Goal: Transaction & Acquisition: Purchase product/service

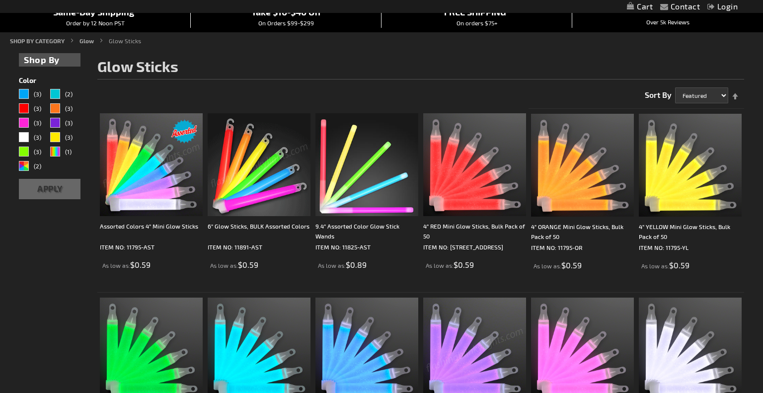
scroll to position [101, 0]
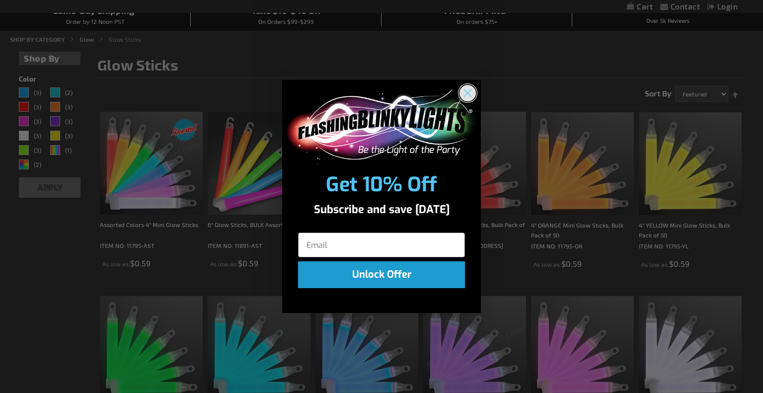
click at [464, 91] on circle "Close dialog" at bounding box center [468, 93] width 16 height 16
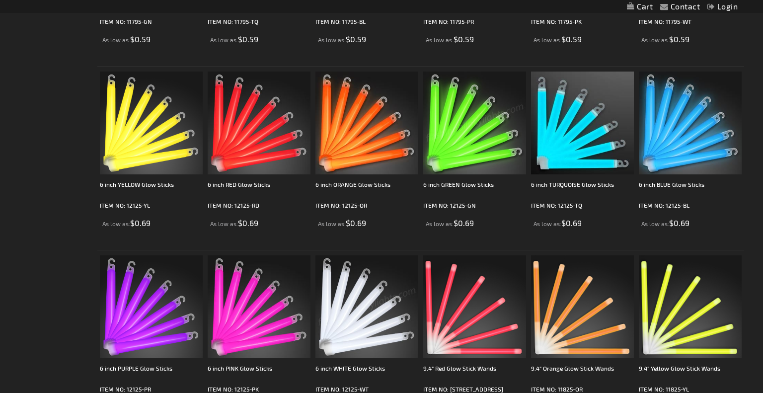
scroll to position [507, 0]
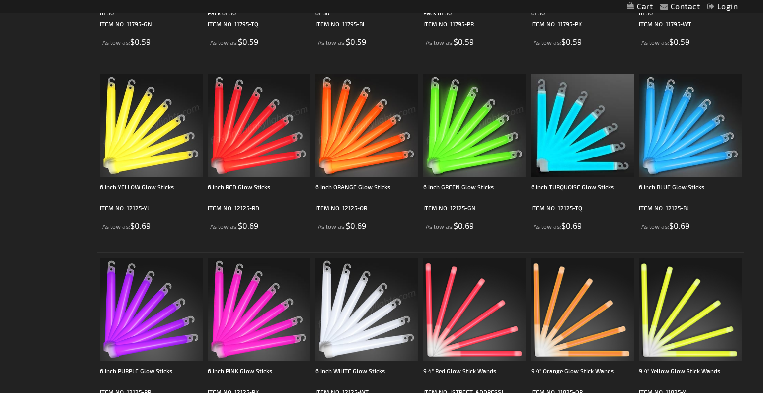
click at [158, 142] on img at bounding box center [151, 125] width 103 height 103
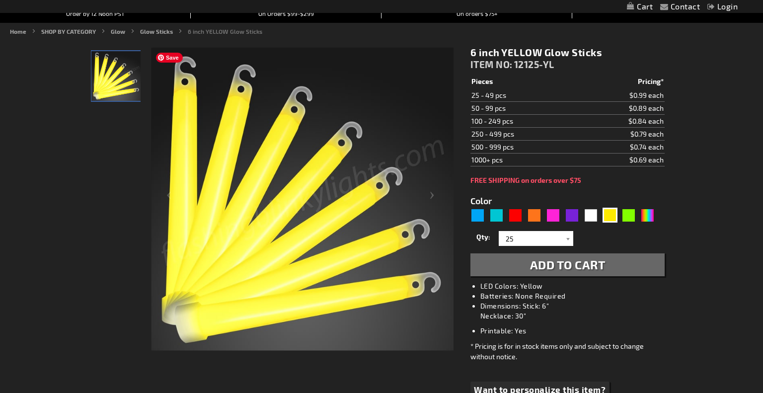
scroll to position [136, 0]
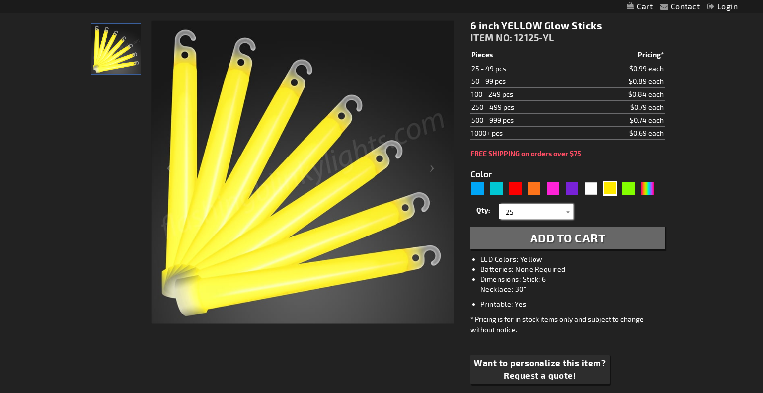
click at [526, 211] on input "25" at bounding box center [537, 211] width 72 height 15
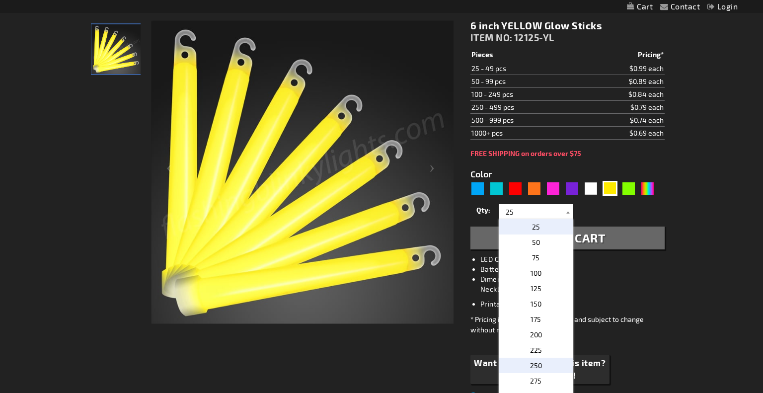
click at [525, 362] on p "250" at bounding box center [536, 365] width 75 height 15
type input "250"
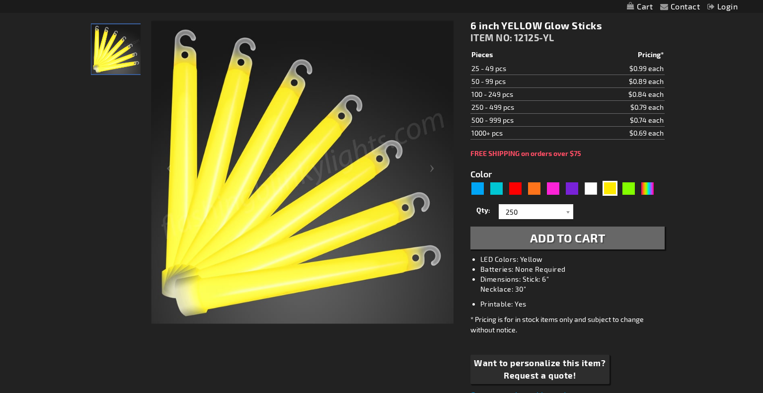
click at [563, 237] on span "Add to Cart" at bounding box center [568, 238] width 76 height 14
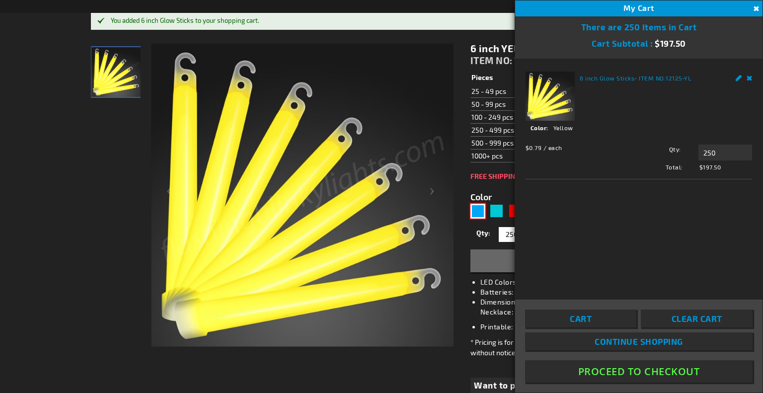
click at [480, 213] on div "Blue" at bounding box center [478, 211] width 15 height 15
type input "5629"
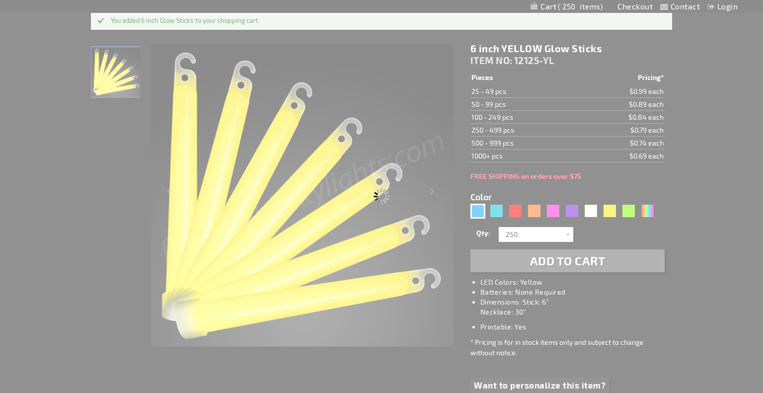
type input "12125-BL"
type input "Customize - 6 inch BLUE Glow Sticks - ITEM NO: 12125-BL"
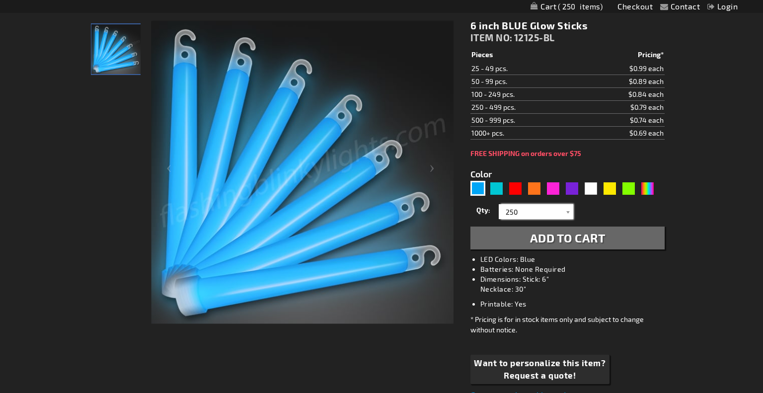
click at [545, 216] on input "250" at bounding box center [537, 211] width 72 height 15
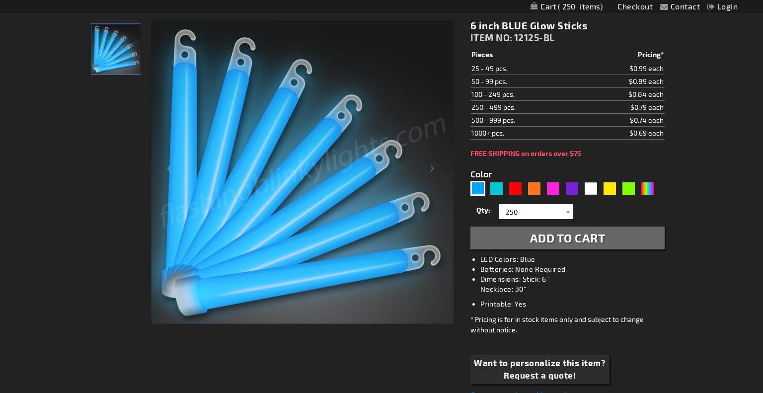
click at [607, 242] on button "Add to Cart" at bounding box center [568, 238] width 194 height 23
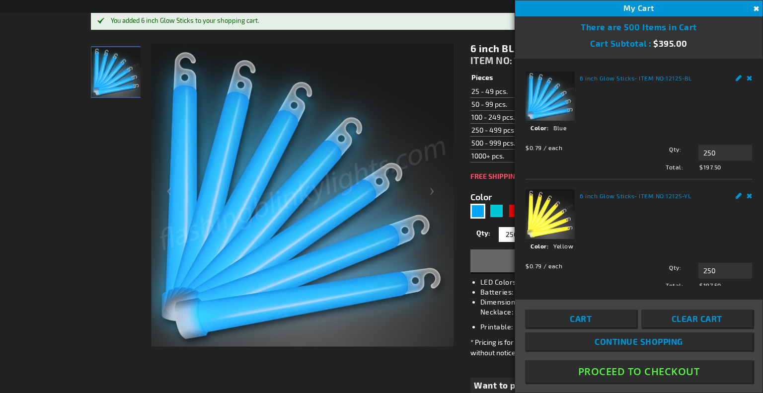
click at [755, 12] on button "Close" at bounding box center [755, 8] width 11 height 11
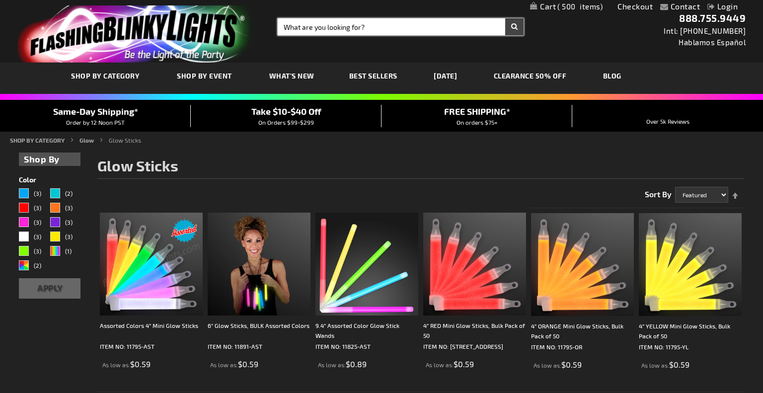
click at [349, 30] on input "Search" at bounding box center [401, 26] width 246 height 17
type input "glow bracelet"
click at [505, 18] on button "Search" at bounding box center [514, 26] width 18 height 17
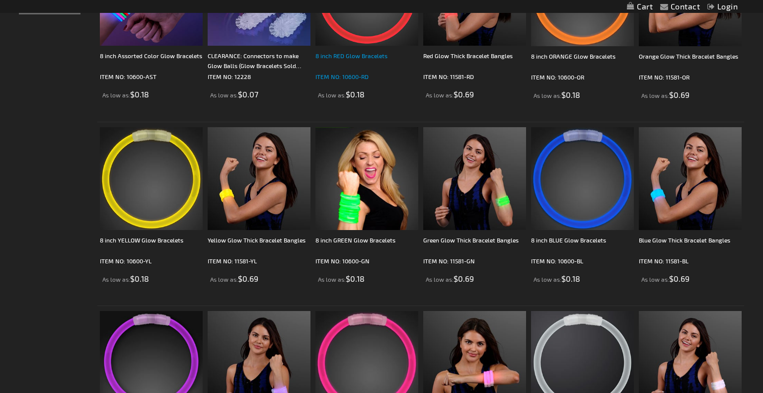
scroll to position [272, 0]
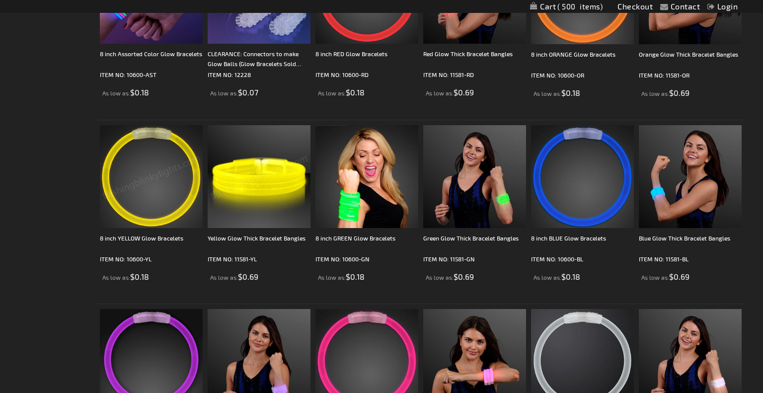
click at [154, 198] on img at bounding box center [151, 176] width 103 height 103
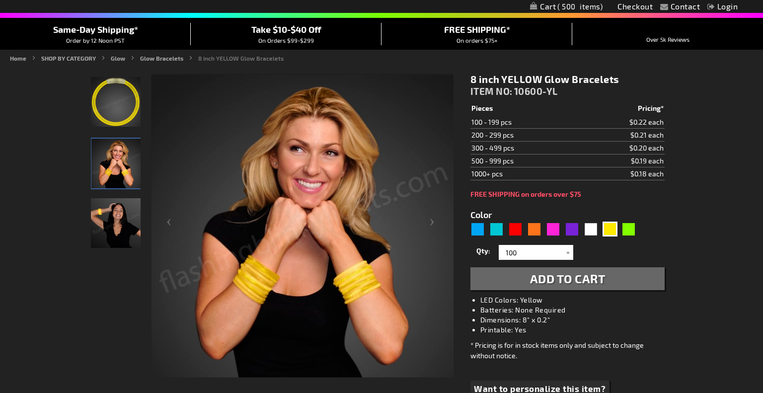
scroll to position [84, 0]
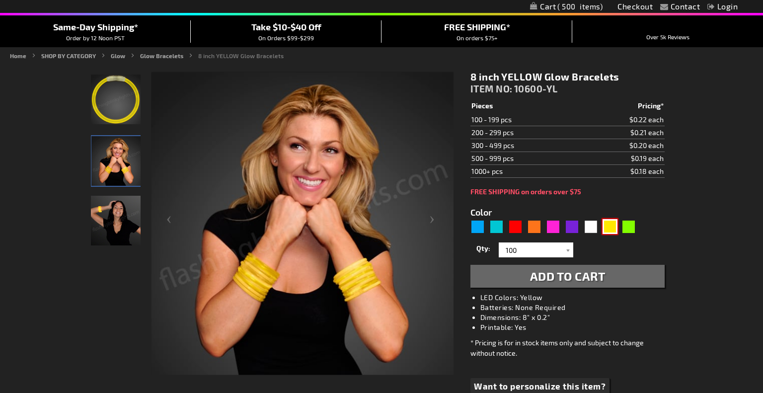
click at [606, 228] on div "Yellow" at bounding box center [610, 226] width 15 height 15
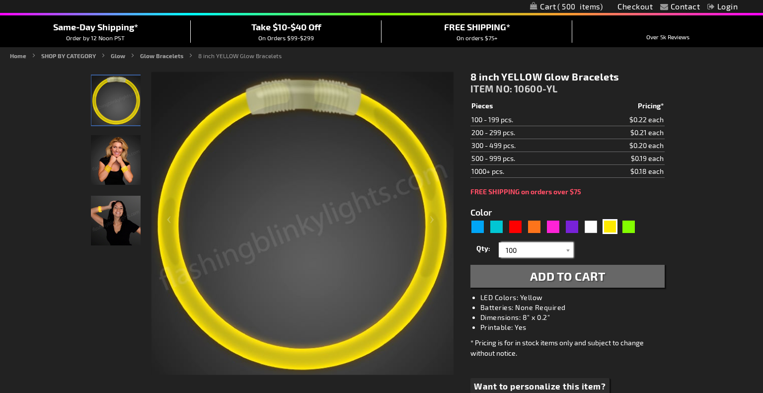
click at [553, 249] on input "100" at bounding box center [537, 249] width 72 height 15
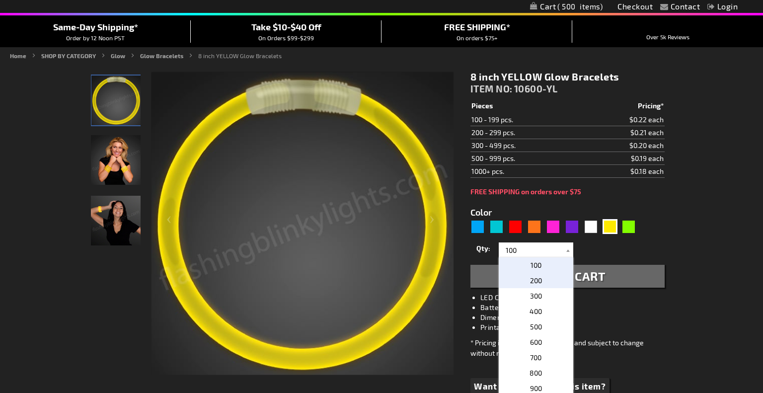
click at [545, 281] on p "200" at bounding box center [536, 280] width 75 height 15
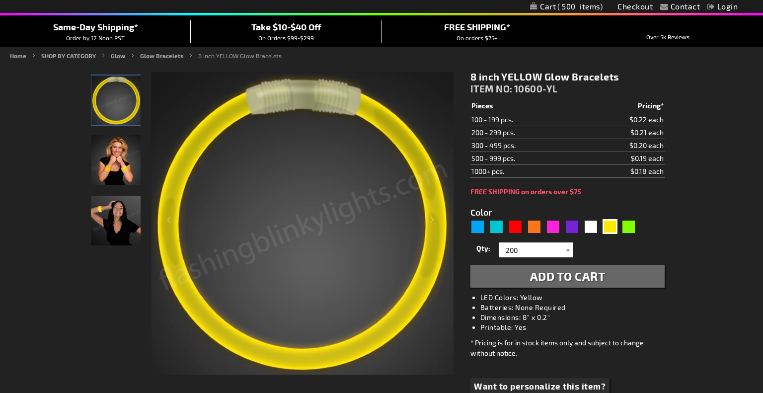
click at [565, 248] on div at bounding box center [569, 249] width 10 height 15
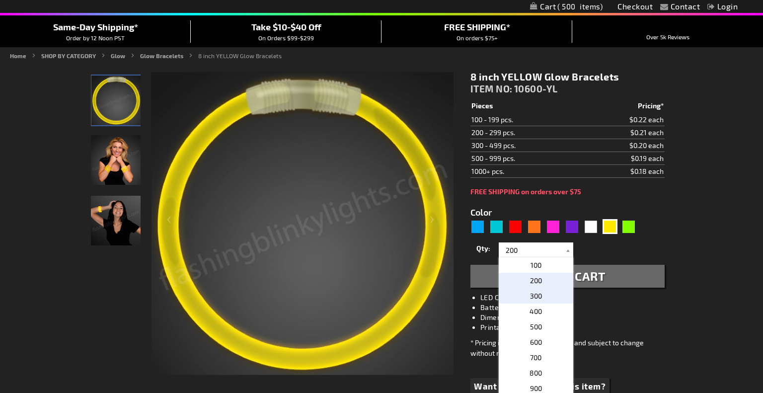
click at [541, 293] on span "300" at bounding box center [536, 296] width 12 height 8
type input "300"
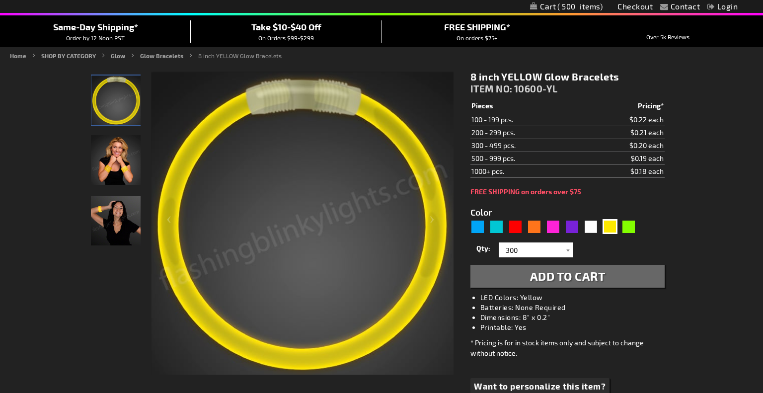
click at [579, 276] on span "Add to Cart" at bounding box center [568, 276] width 76 height 14
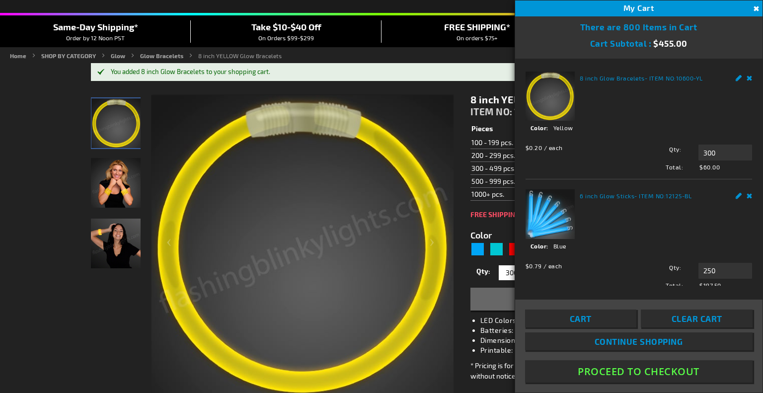
click at [750, 195] on link "Remove" at bounding box center [750, 194] width 6 height 10
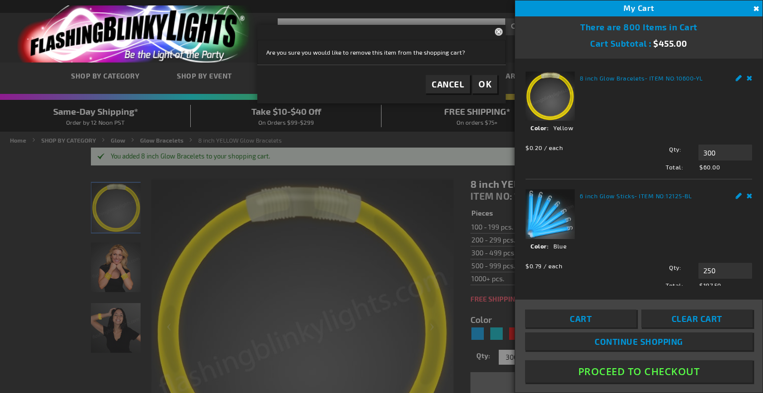
click at [751, 194] on link "Remove" at bounding box center [750, 194] width 6 height 10
click at [749, 195] on link "Remove" at bounding box center [750, 194] width 6 height 10
click at [487, 87] on span "OK" at bounding box center [485, 84] width 13 height 11
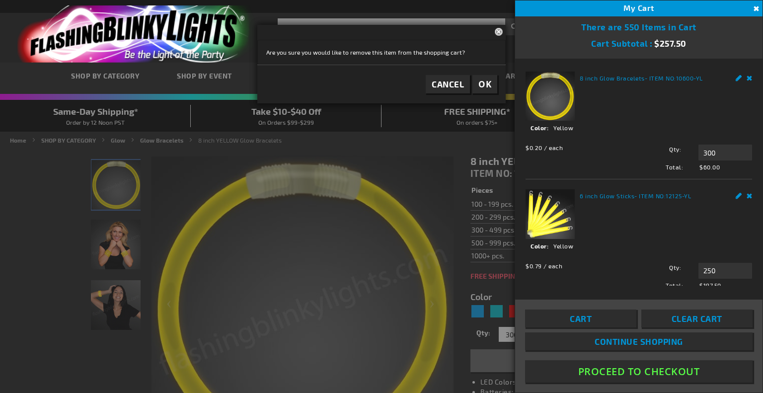
click at [750, 196] on link "Remove" at bounding box center [750, 194] width 6 height 10
click at [490, 89] on button "OK" at bounding box center [485, 84] width 25 height 18
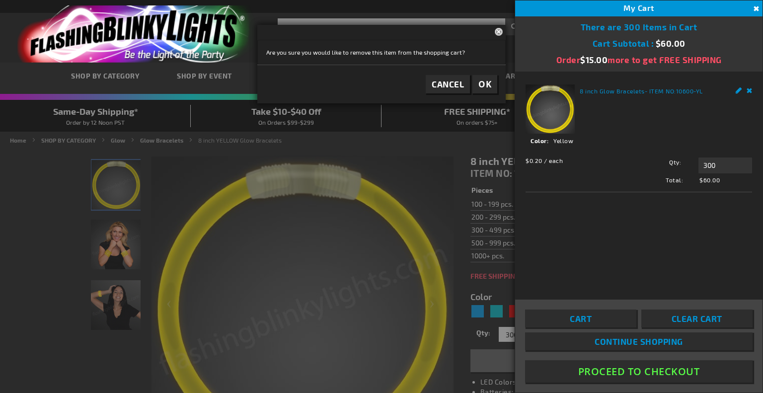
click at [424, 178] on div at bounding box center [381, 196] width 763 height 393
click at [756, 9] on button "Close" at bounding box center [755, 8] width 11 height 11
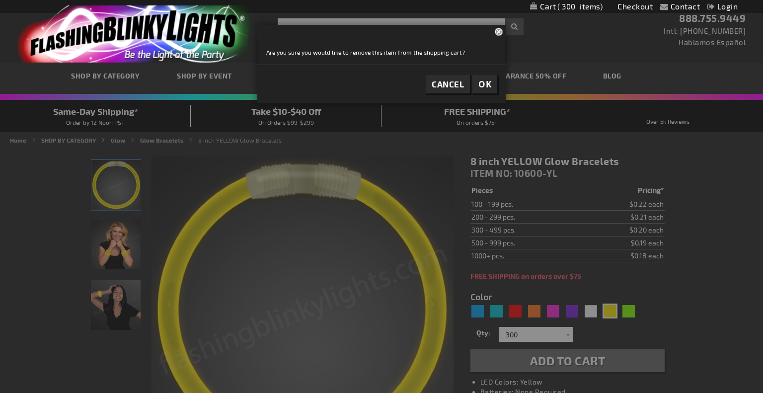
click at [481, 85] on span "OK" at bounding box center [485, 84] width 13 height 11
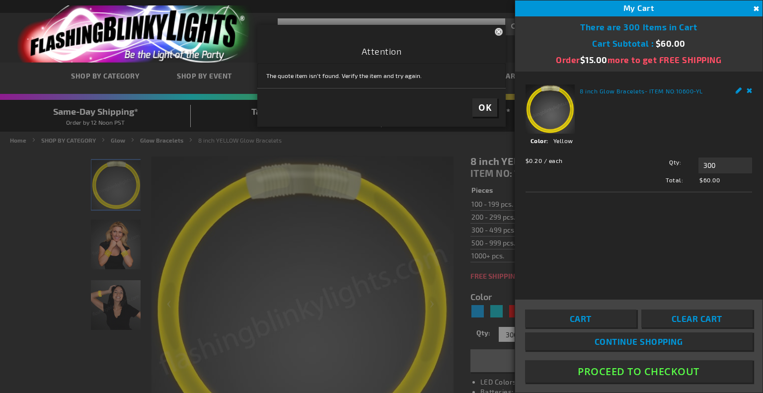
click at [498, 28] on button "Close" at bounding box center [500, 31] width 11 height 13
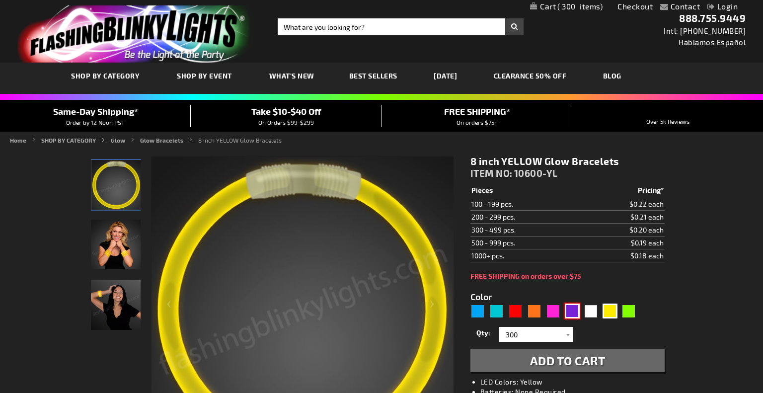
click at [572, 311] on div "Purple" at bounding box center [572, 311] width 15 height 15
type input "5640"
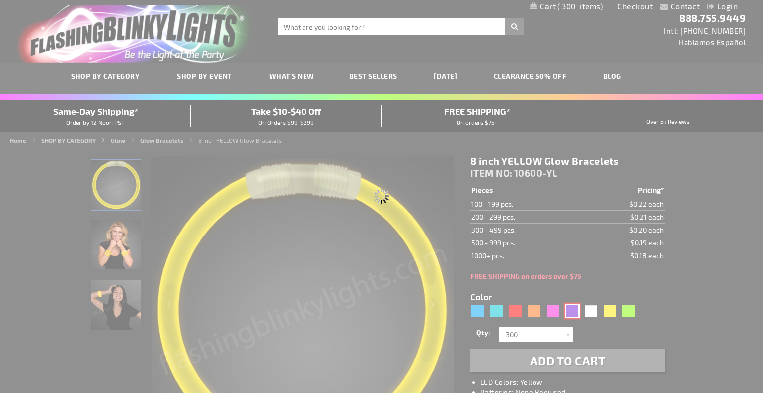
type input "10600-PR"
type input "Customize - 8 inch PURPLE Glow Bracelets - ITEM NO: 10600-PR"
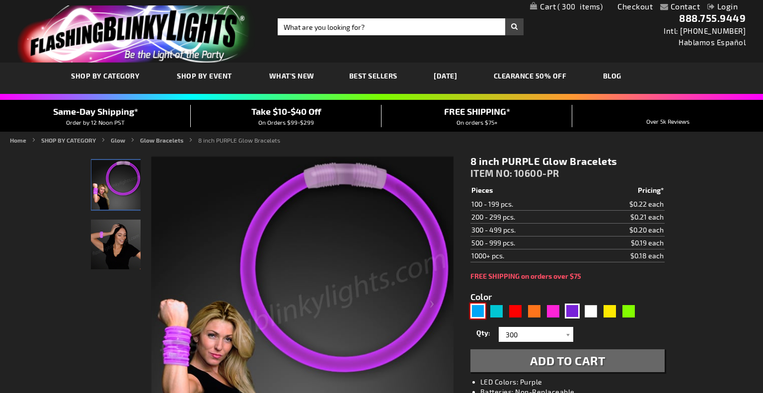
click at [481, 312] on div "Blue" at bounding box center [478, 311] width 15 height 15
type input "5629"
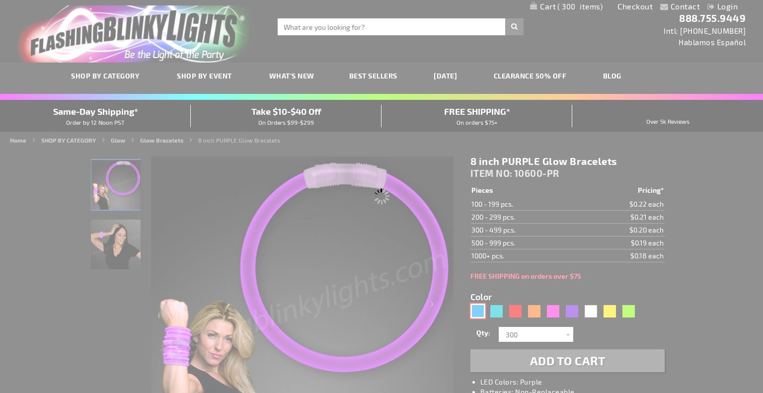
type input "10600-BL"
type input "Customize - 8 inch BLUE Glow Bracelets - ITEM NO: 10600-BL"
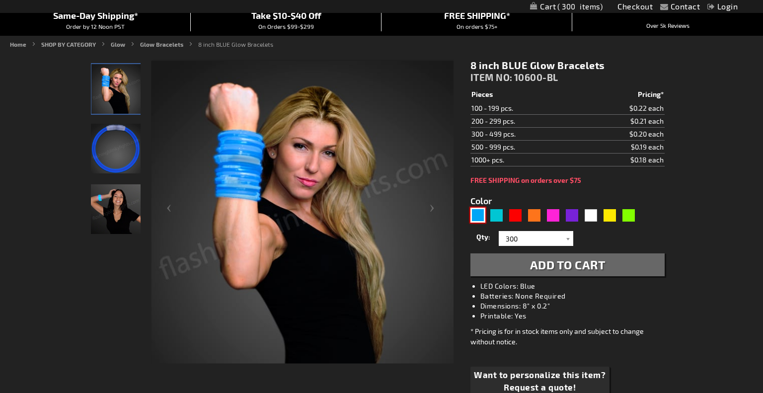
scroll to position [97, 0]
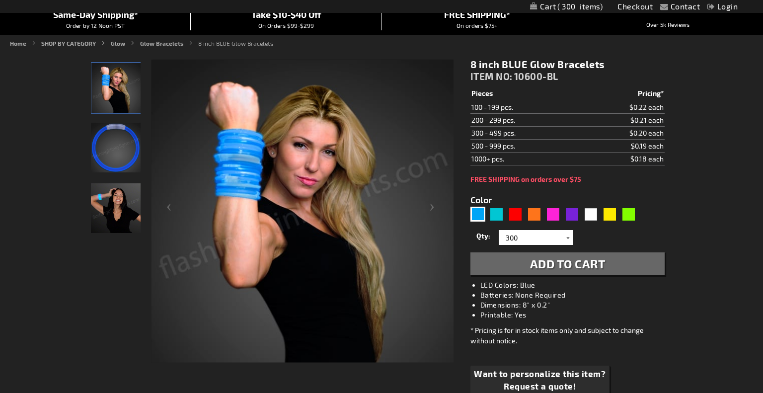
click at [564, 243] on div at bounding box center [569, 237] width 10 height 15
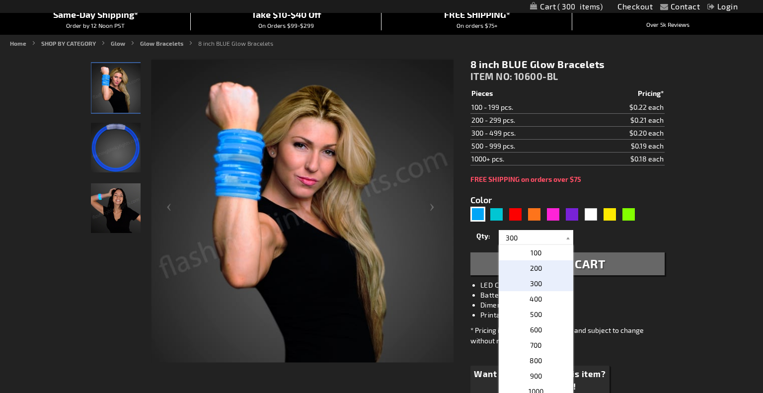
click at [545, 266] on p "200" at bounding box center [536, 267] width 75 height 15
type input "200"
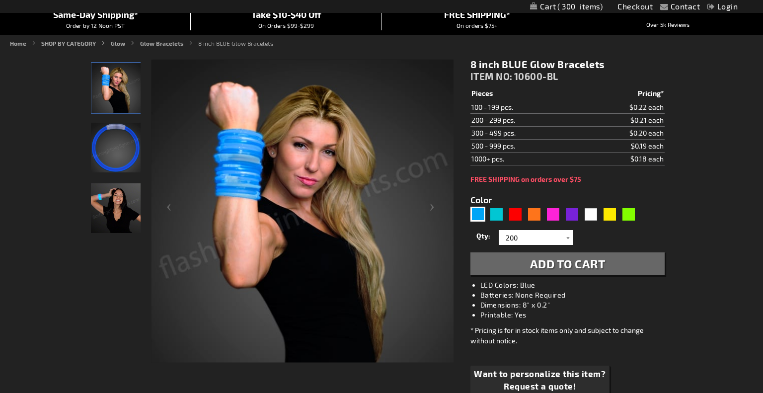
click at [568, 266] on span "Add to Cart" at bounding box center [568, 263] width 76 height 14
